Goal: Information Seeking & Learning: Learn about a topic

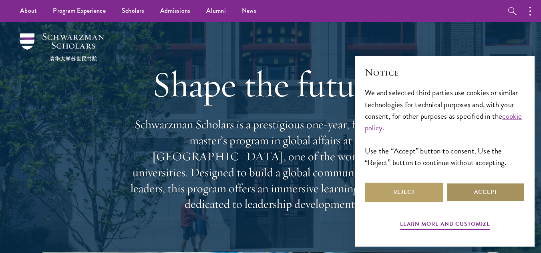
click at [485, 189] on button "Accept" at bounding box center [485, 192] width 78 height 19
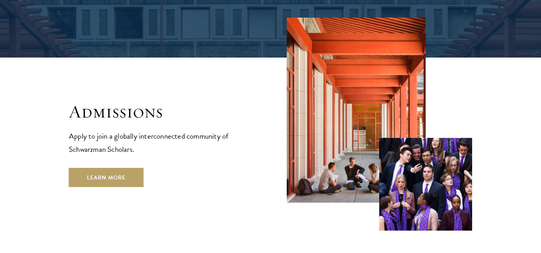
scroll to position [1321, 0]
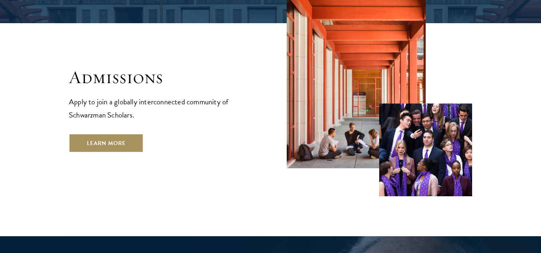
click at [122, 134] on link "Learn More" at bounding box center [106, 143] width 75 height 19
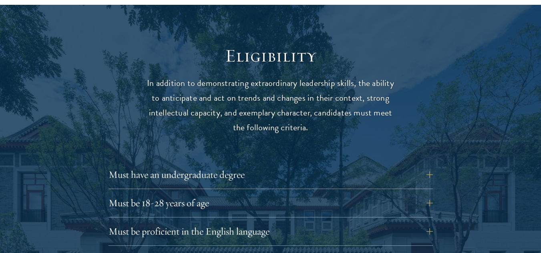
scroll to position [1081, 0]
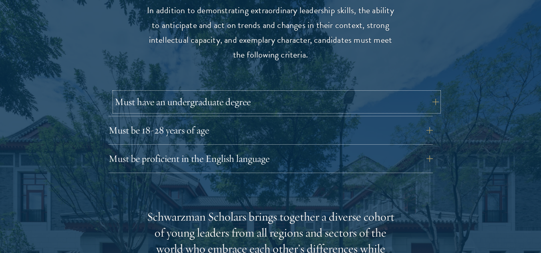
click at [437, 92] on button "Must have an undergraduate degree" at bounding box center [277, 101] width 324 height 19
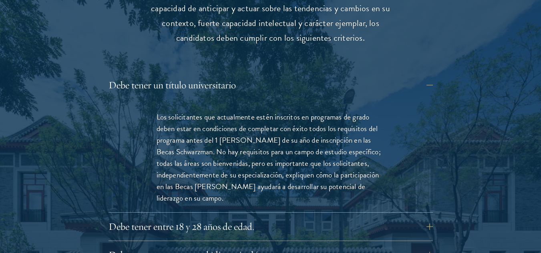
scroll to position [1152, 0]
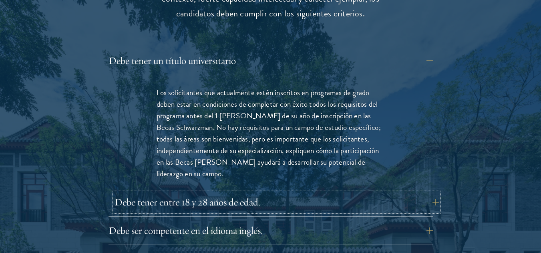
click at [427, 193] on button "Debe tener entre 18 y 28 años de edad." at bounding box center [277, 202] width 324 height 19
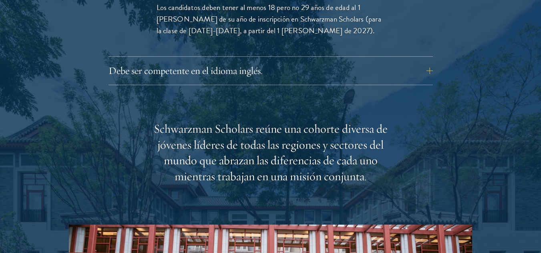
scroll to position [1272, 0]
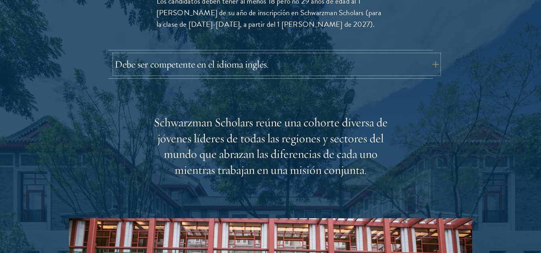
click at [427, 55] on button "Debe ser competente en el idioma inglés." at bounding box center [277, 64] width 324 height 19
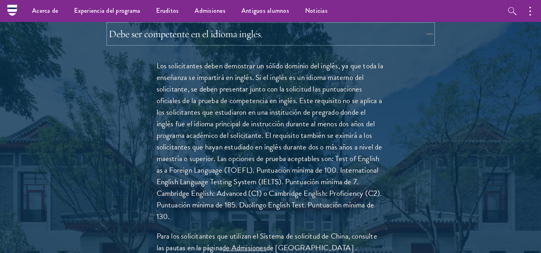
scroll to position [1232, 0]
